Goal: Obtain resource: Download file/media

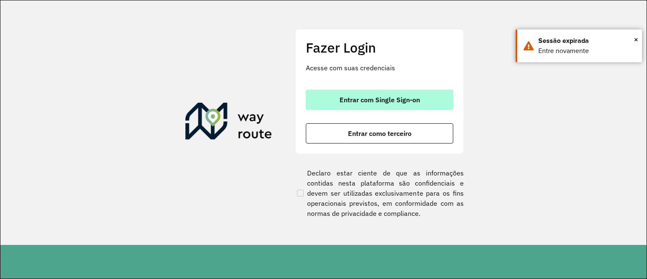
click at [348, 99] on span "Entrar com Single Sign-on" at bounding box center [379, 99] width 80 height 7
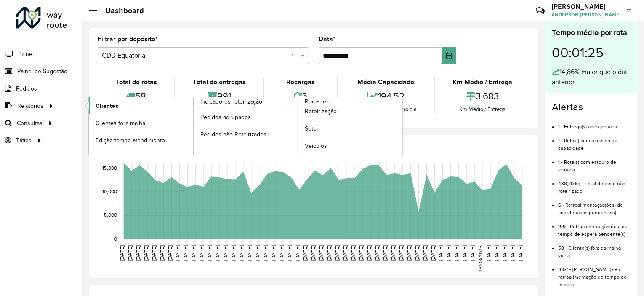
click at [110, 106] on span "Clientes" at bounding box center [107, 105] width 23 height 9
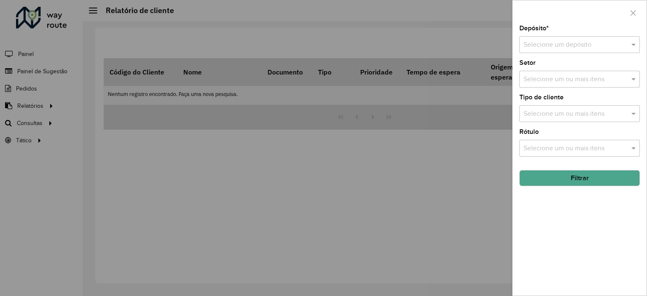
click at [585, 43] on input "text" at bounding box center [570, 45] width 95 height 10
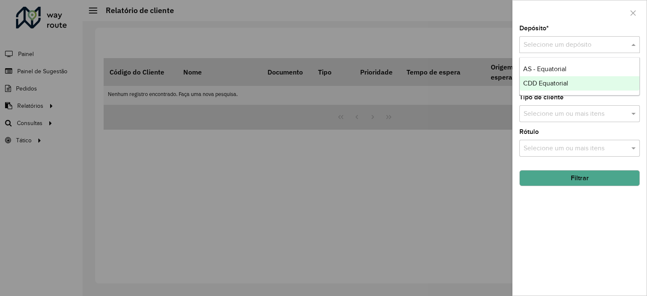
click at [551, 84] on span "CDD Equatorial" at bounding box center [545, 83] width 45 height 7
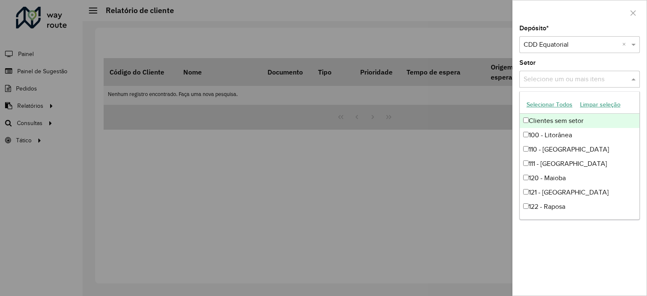
click at [546, 72] on div "Selecione um ou mais itens" at bounding box center [579, 79] width 120 height 17
click at [550, 80] on input "text" at bounding box center [575, 80] width 108 height 10
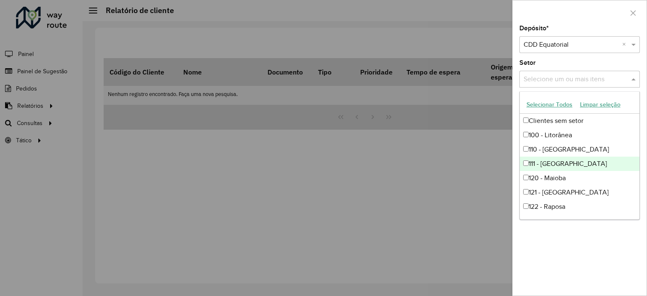
click at [443, 176] on div at bounding box center [323, 148] width 647 height 296
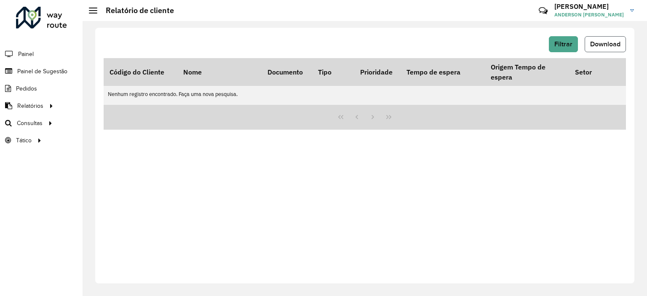
click at [598, 45] on span "Download" at bounding box center [605, 43] width 30 height 7
click at [593, 42] on span "Download" at bounding box center [605, 43] width 30 height 7
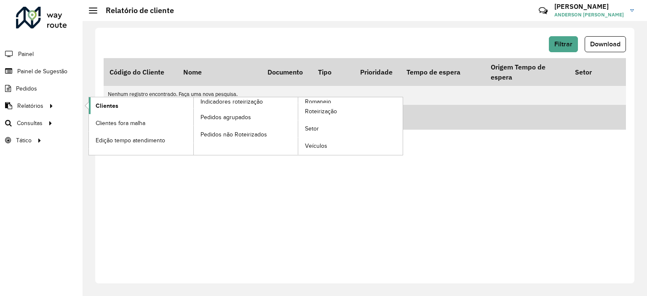
click at [114, 105] on span "Clientes" at bounding box center [107, 105] width 23 height 9
click at [116, 106] on span "Clientes" at bounding box center [107, 105] width 23 height 9
click at [115, 107] on span "Clientes" at bounding box center [107, 105] width 23 height 9
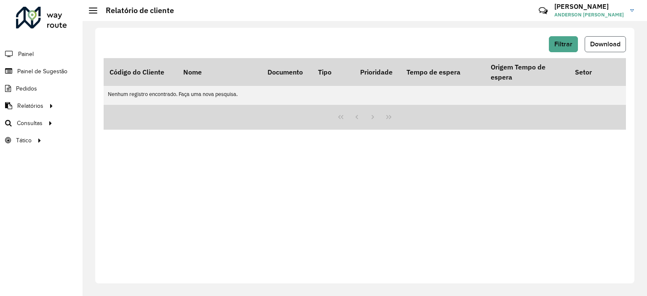
click at [605, 47] on span "Download" at bounding box center [605, 43] width 30 height 7
